Goal: Go to known website: Access a specific website the user already knows

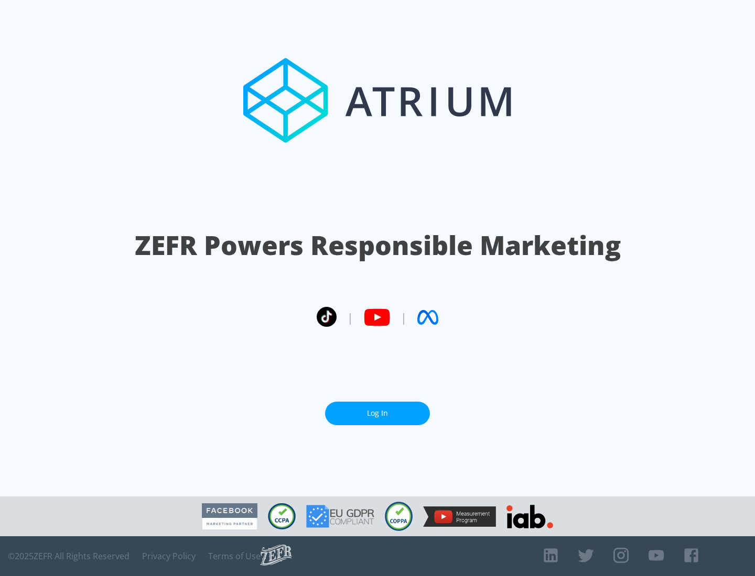
click at [377, 413] on link "Log In" at bounding box center [377, 414] width 105 height 24
